Goal: Find contact information: Find contact information

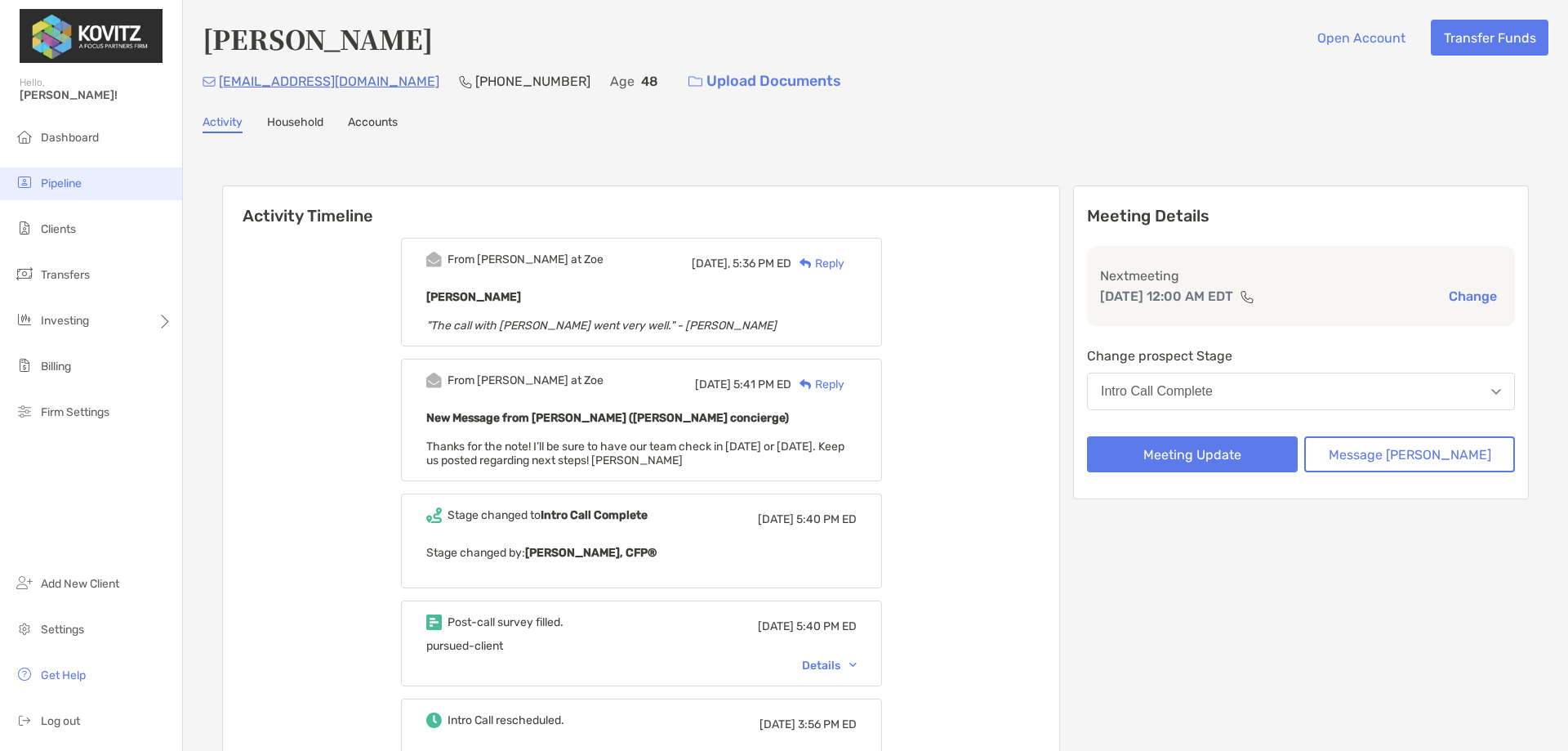
click at [71, 179] on span "Pipeline" at bounding box center [61, 184] width 40 height 14
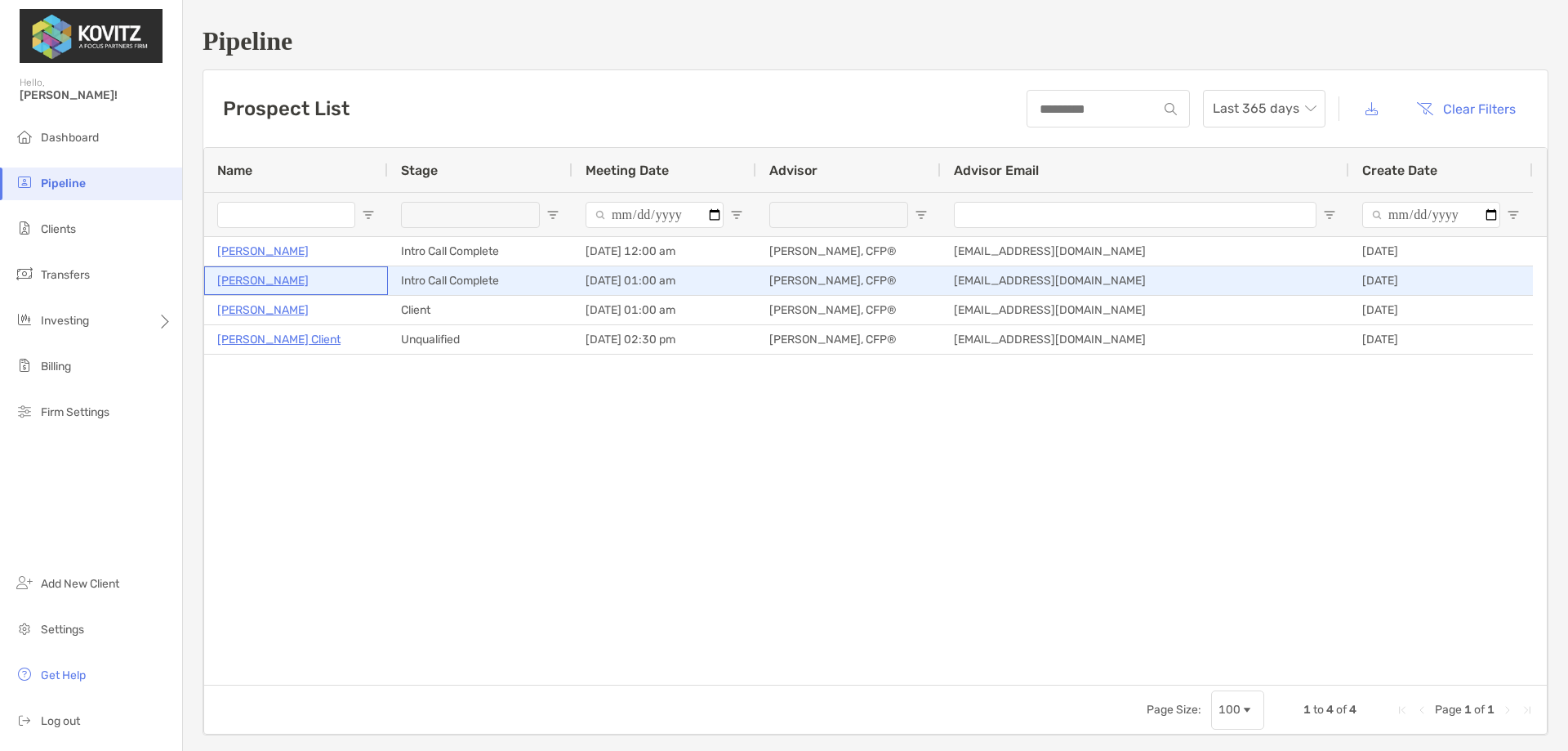
click at [257, 281] on p "Michael Gunsolus" at bounding box center [263, 280] width 91 height 20
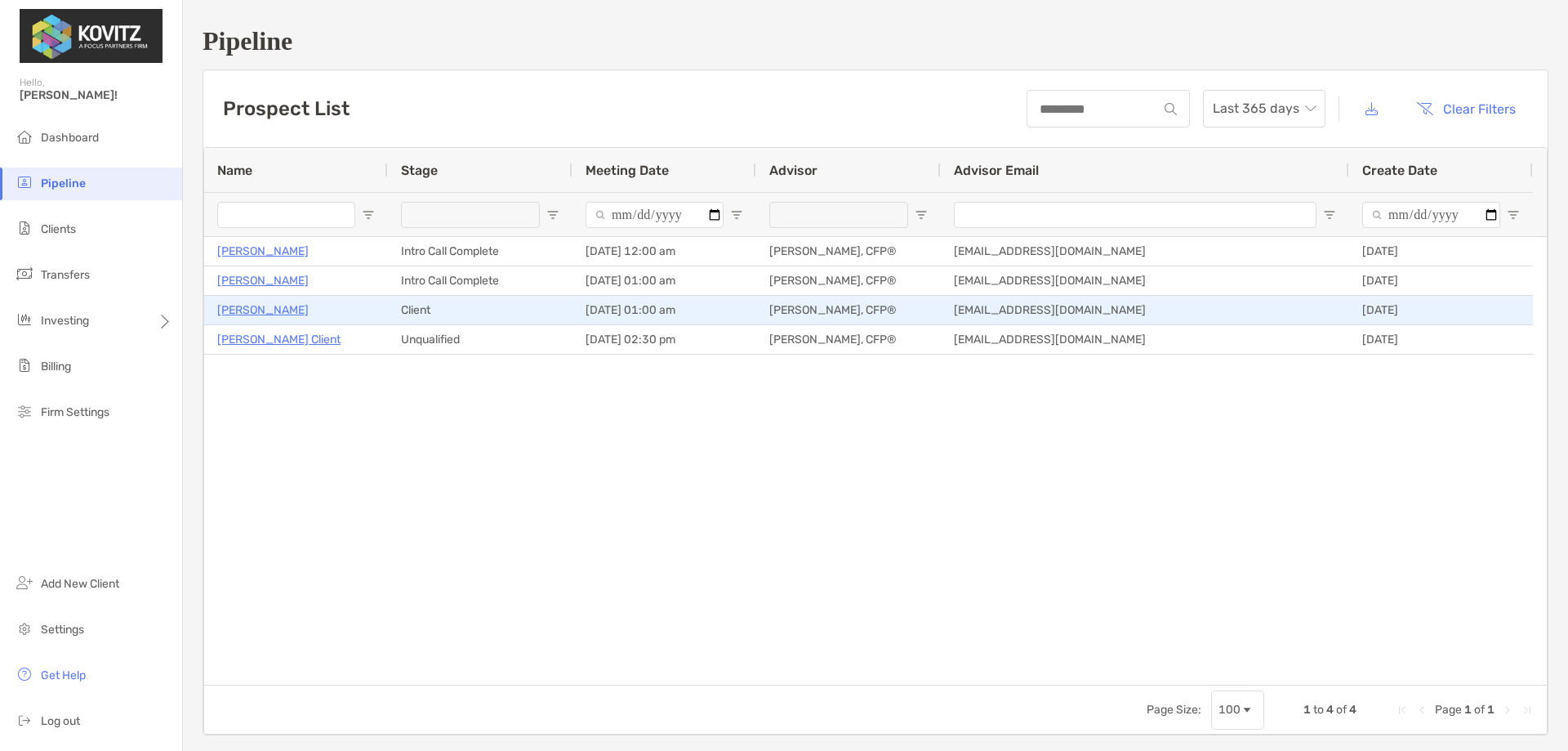
click at [274, 308] on p "Margaret Pennell" at bounding box center [263, 309] width 91 height 20
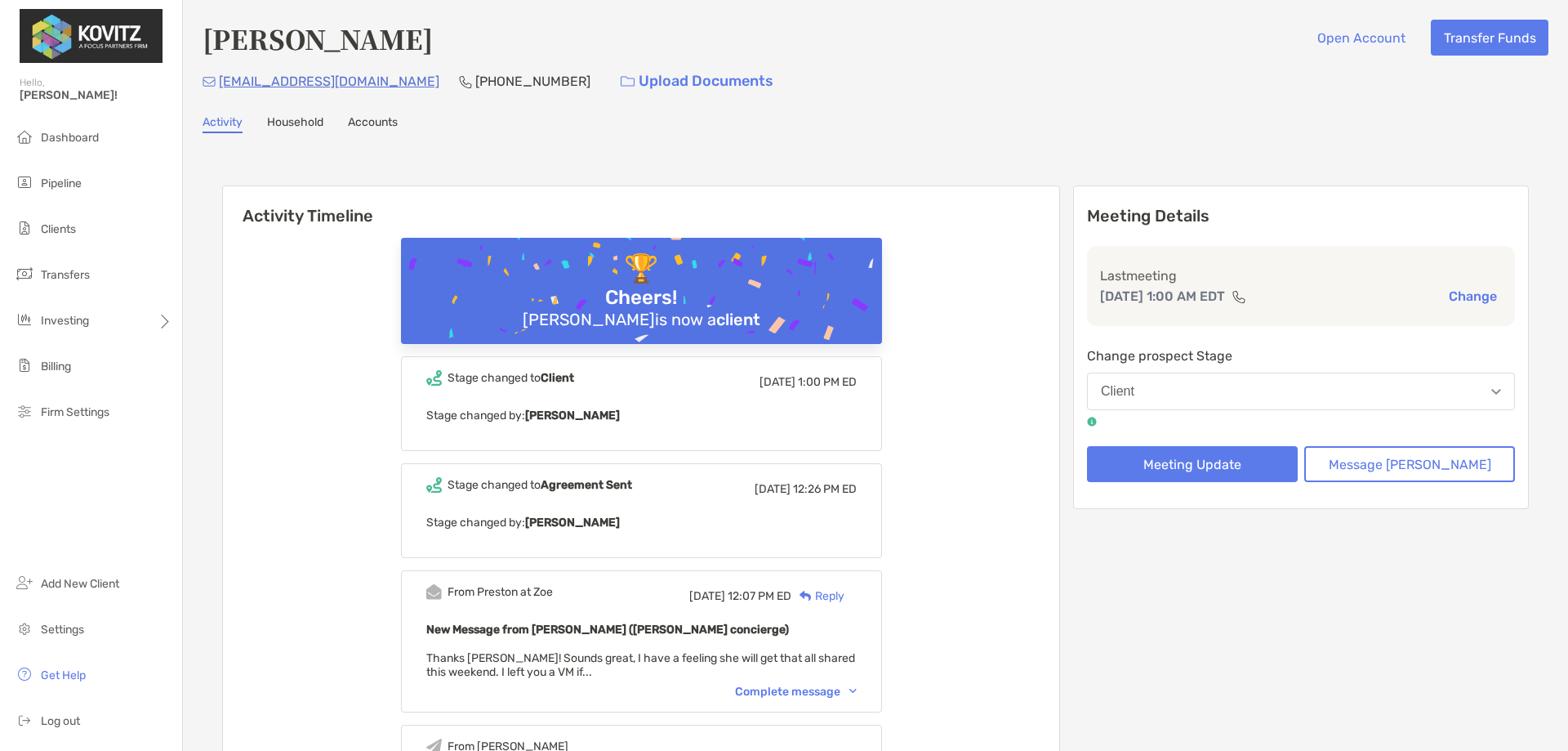
drag, startPoint x: 0, startPoint y: 0, endPoint x: 250, endPoint y: 170, distance: 302.3
drag, startPoint x: 260, startPoint y: 78, endPoint x: 242, endPoint y: 175, distance: 98.7
drag, startPoint x: 410, startPoint y: 86, endPoint x: 220, endPoint y: 95, distance: 190.2
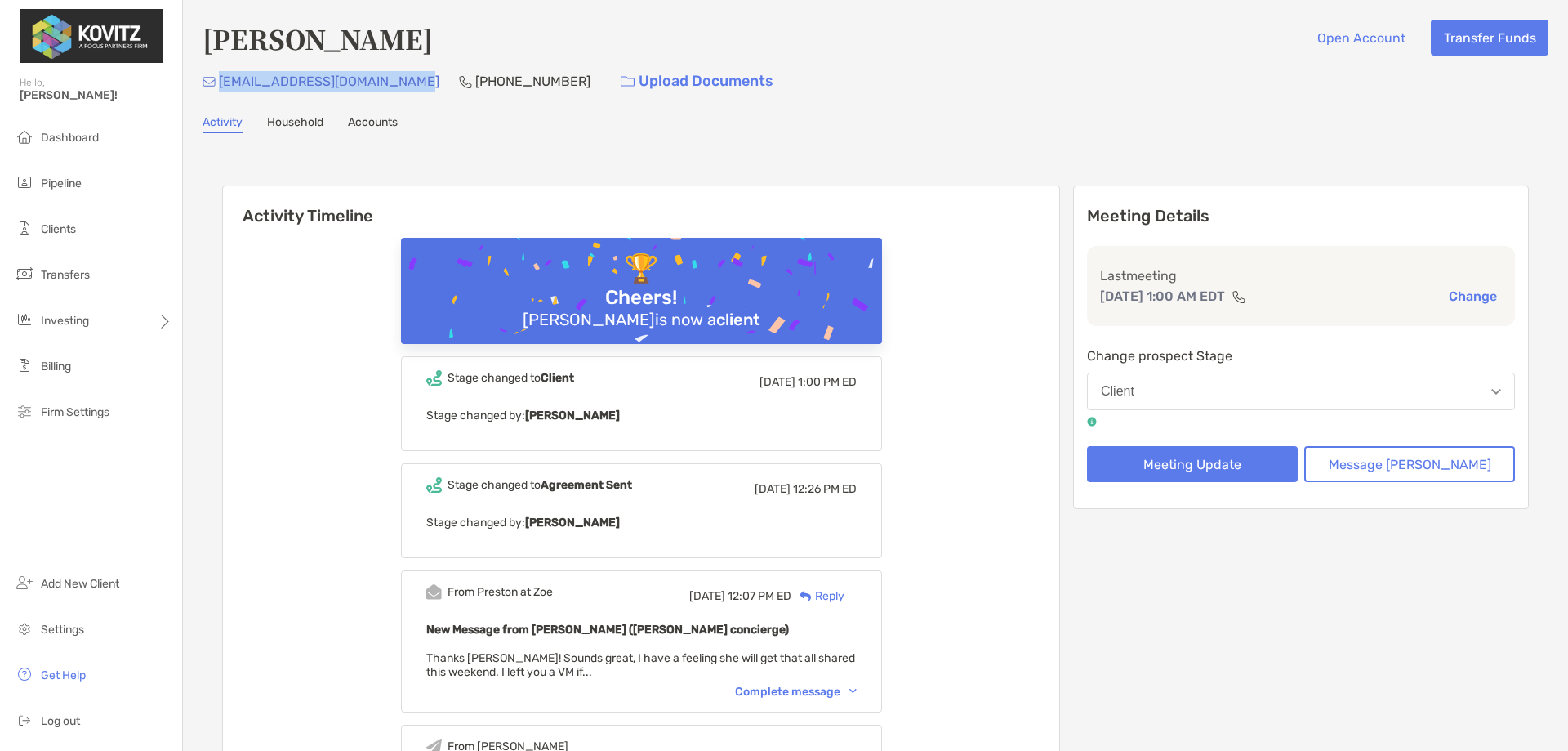
click at [220, 95] on div "[EMAIL_ADDRESS][DOMAIN_NAME] [PHONE_NUMBER] Upload Documents" at bounding box center [876, 82] width 1346 height 35
copy p "[EMAIL_ADDRESS][DOMAIN_NAME]"
